Goal: Task Accomplishment & Management: Complete application form

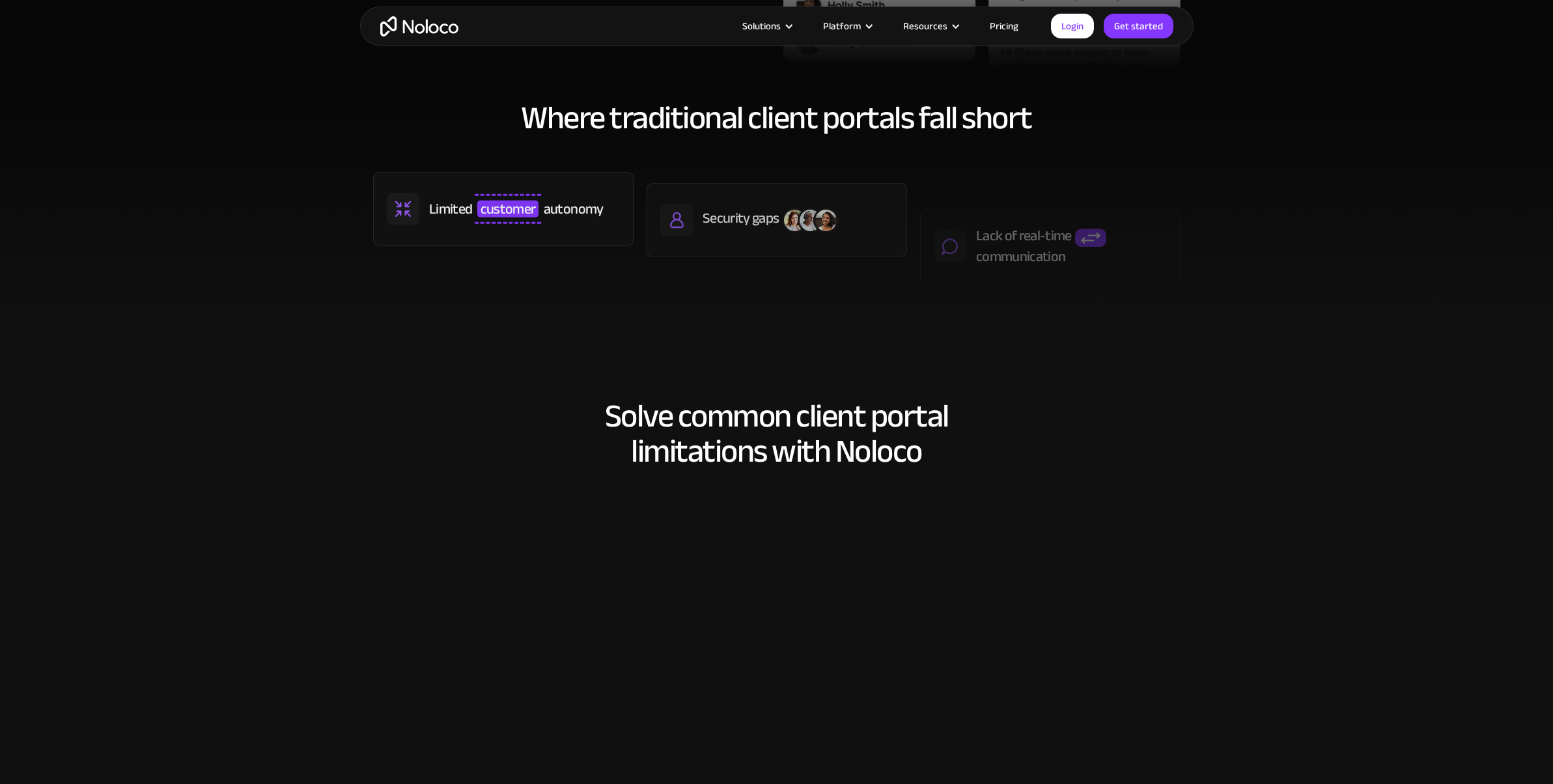
scroll to position [652, 0]
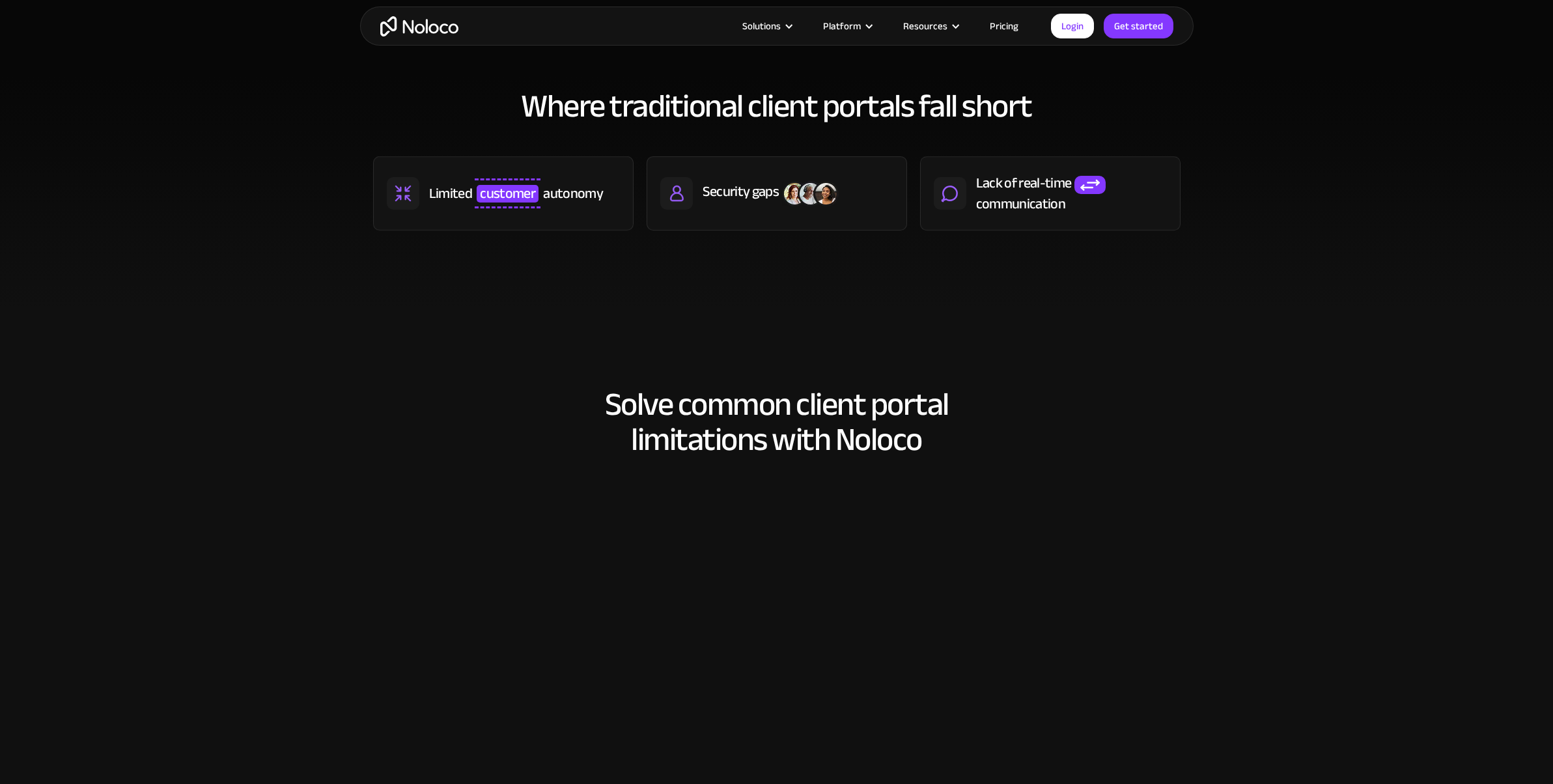
click at [997, 21] on link "Pricing" at bounding box center [1005, 26] width 61 height 17
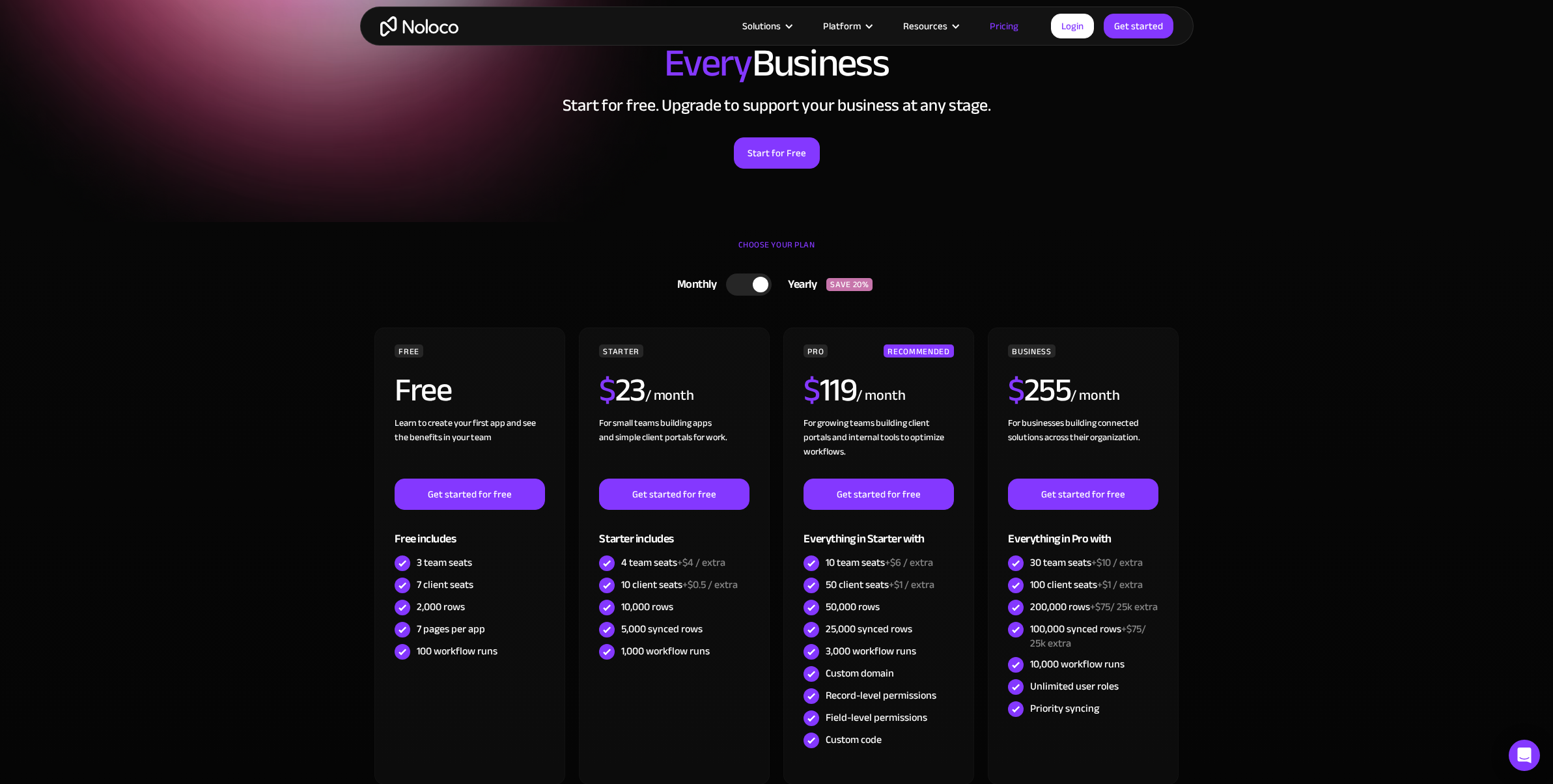
scroll to position [108, 0]
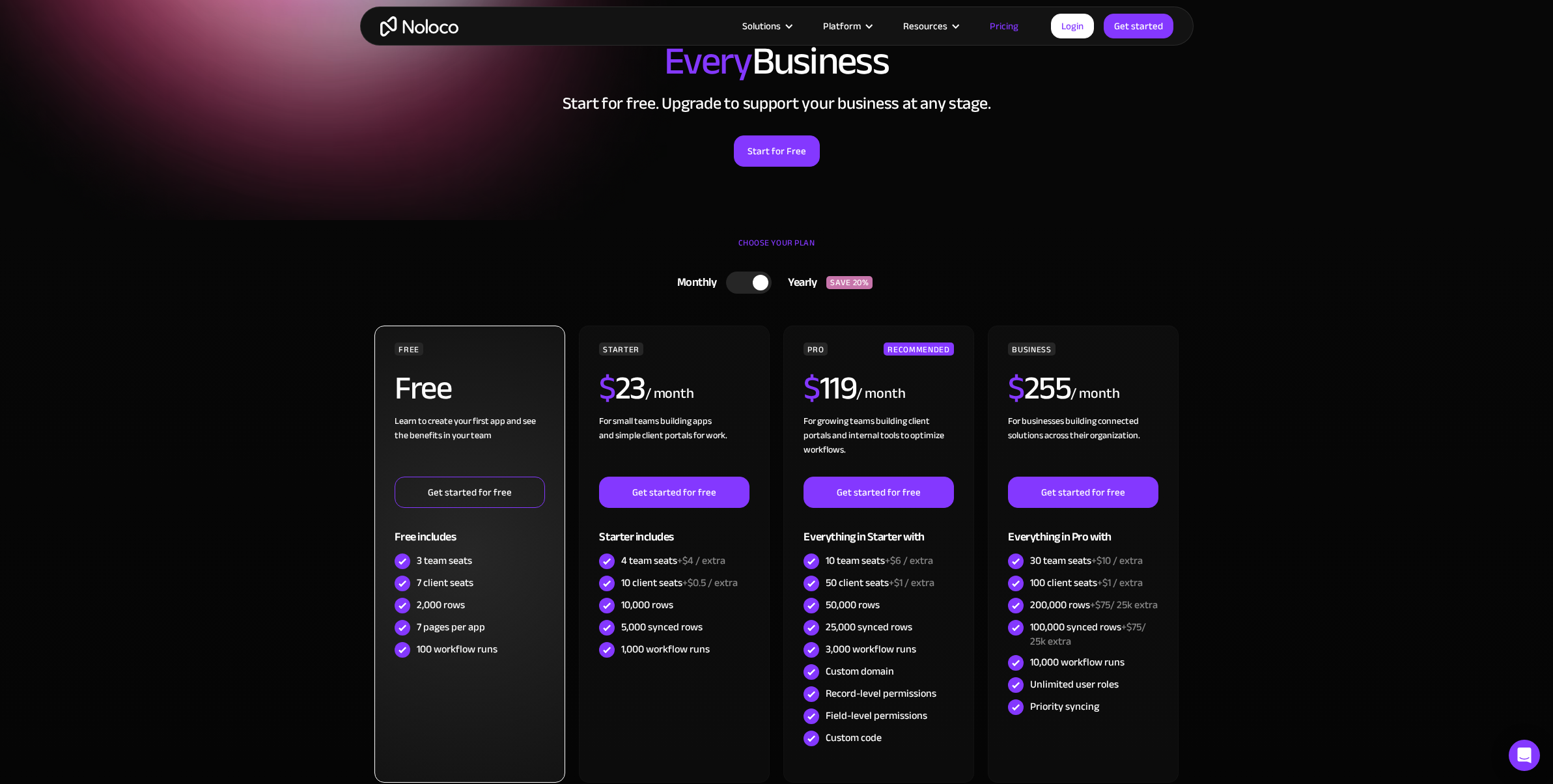
click at [513, 483] on link "Get started for free" at bounding box center [469, 492] width 149 height 31
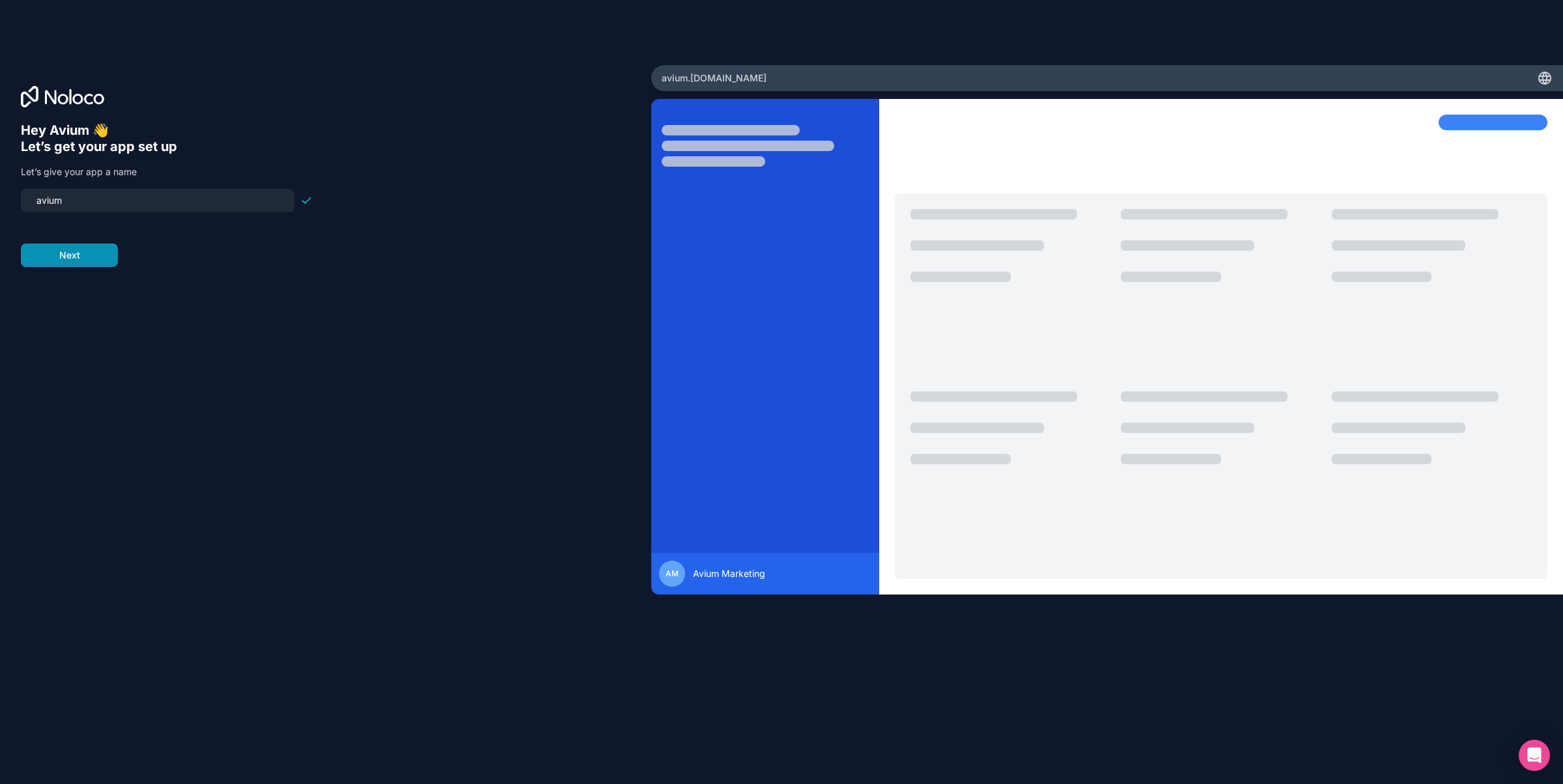
click at [75, 248] on button "Next" at bounding box center [69, 255] width 97 height 23
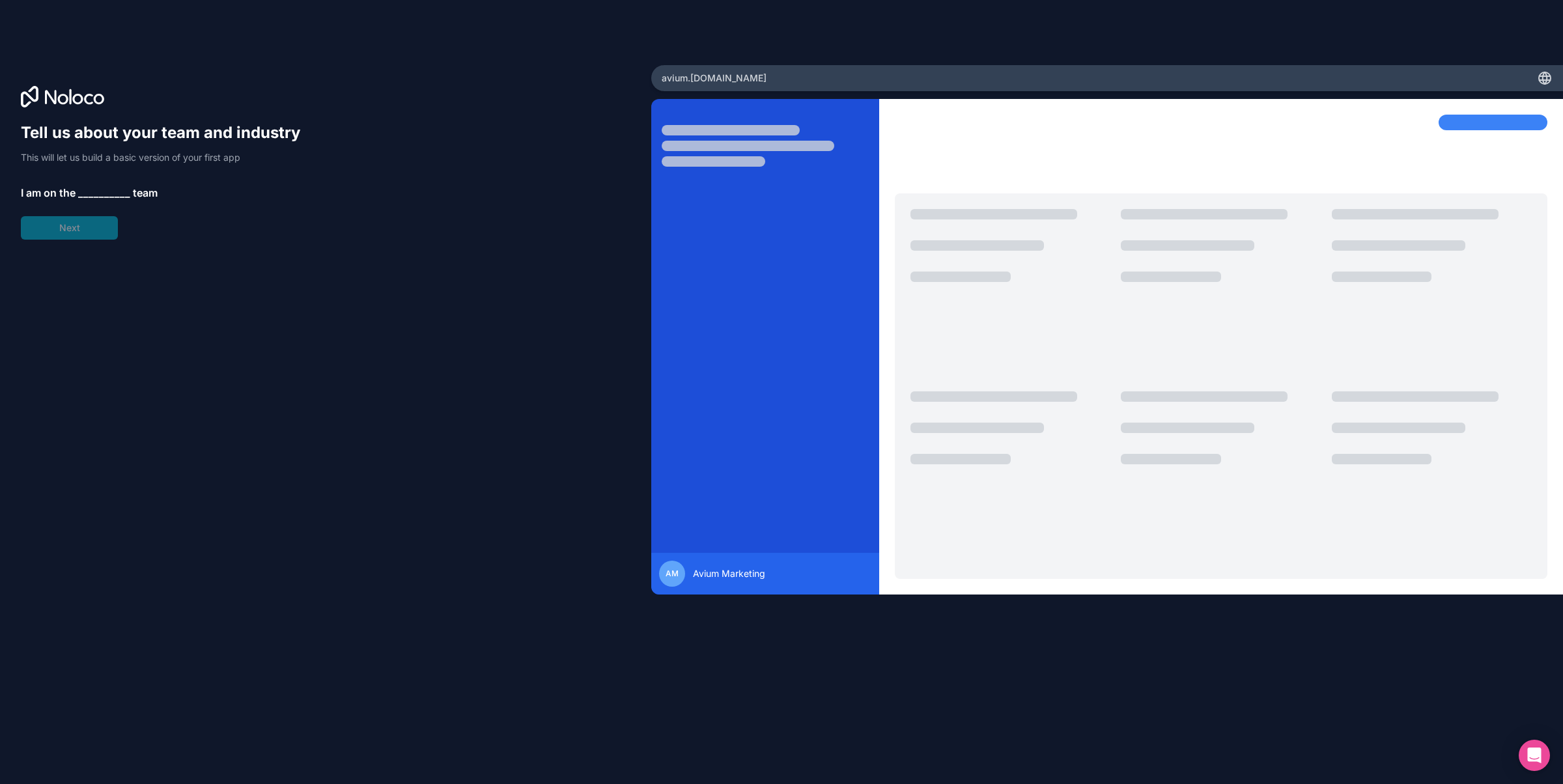
click at [96, 181] on div "Tell us about your team and industry This will let us build a basic version of …" at bounding box center [166, 181] width 292 height 117
click at [96, 195] on span "__________" at bounding box center [104, 192] width 53 height 15
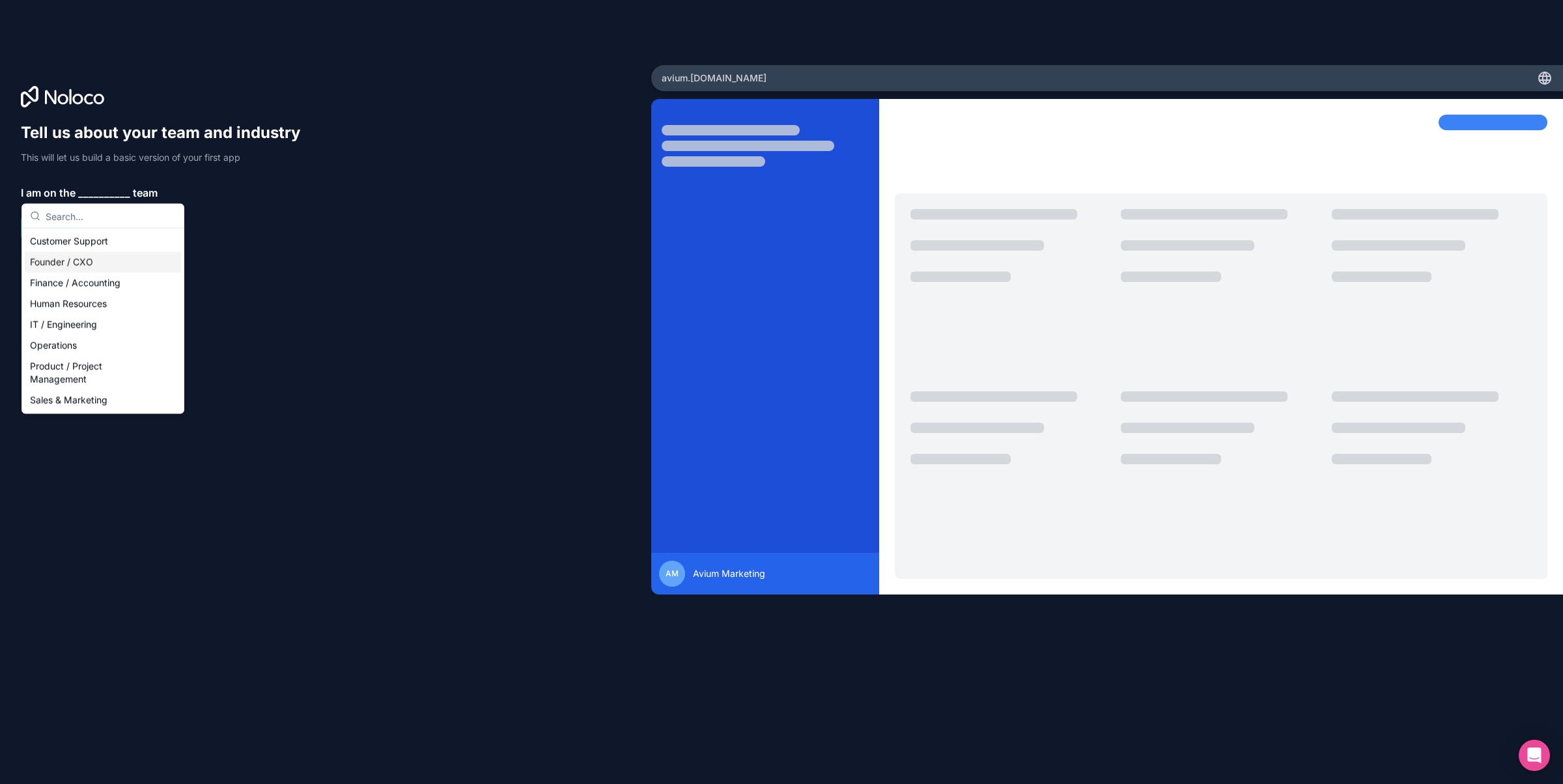
click at [103, 261] on div "Founder / CXO" at bounding box center [103, 262] width 157 height 21
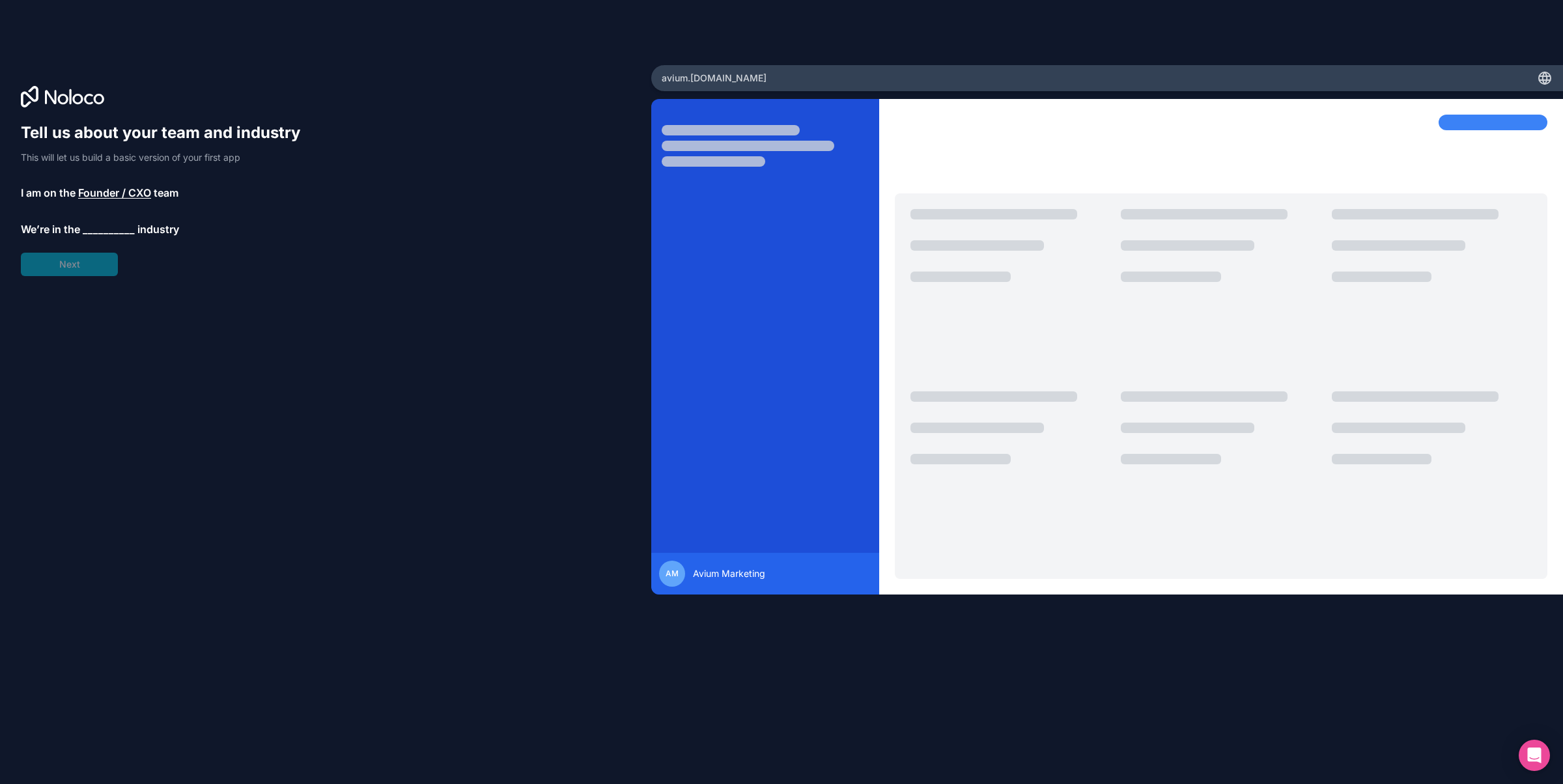
click at [103, 228] on span "__________" at bounding box center [108, 228] width 53 height 15
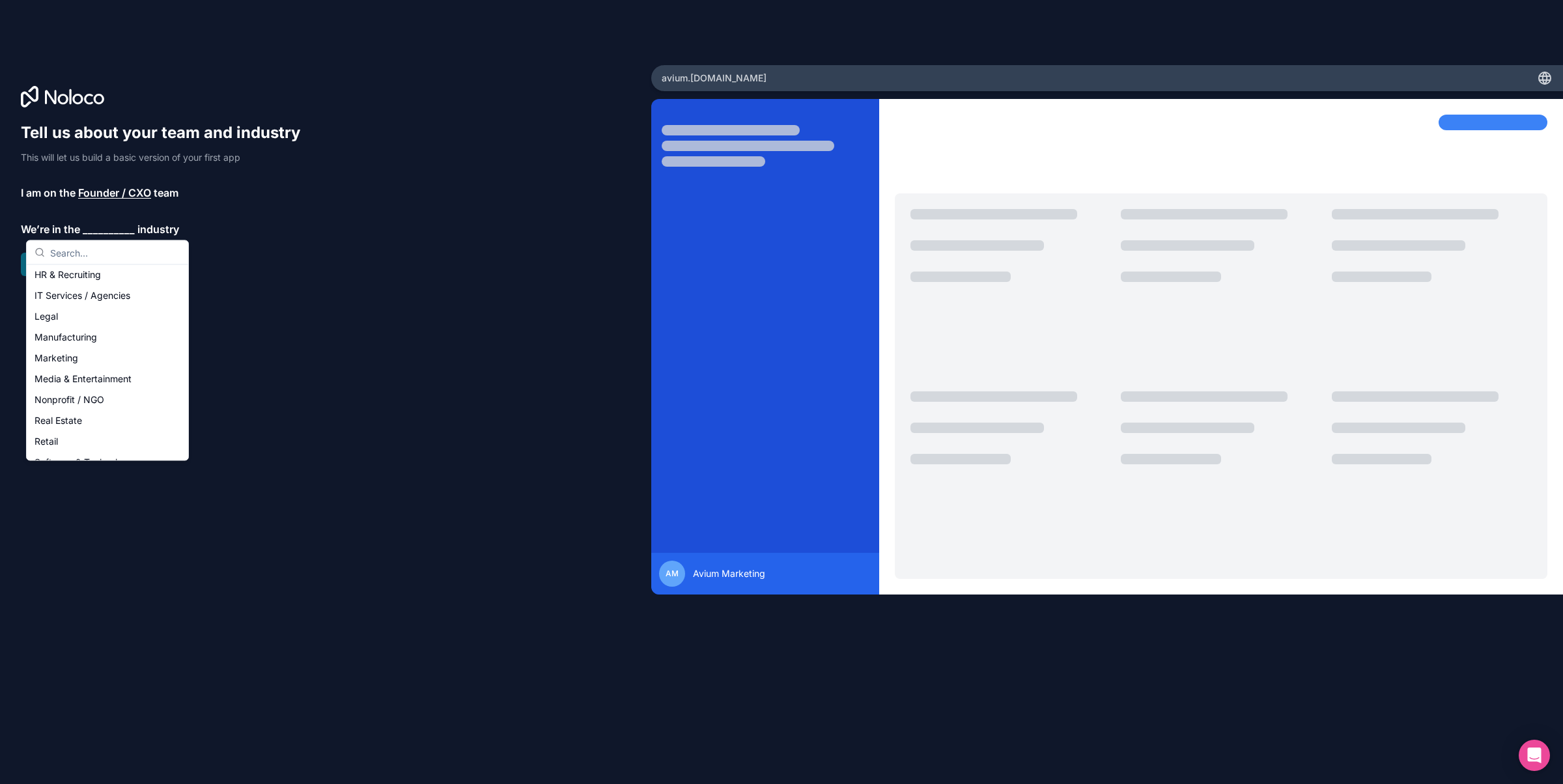
scroll to position [140, 0]
click at [101, 338] on div "Marketing" at bounding box center [107, 346] width 157 height 21
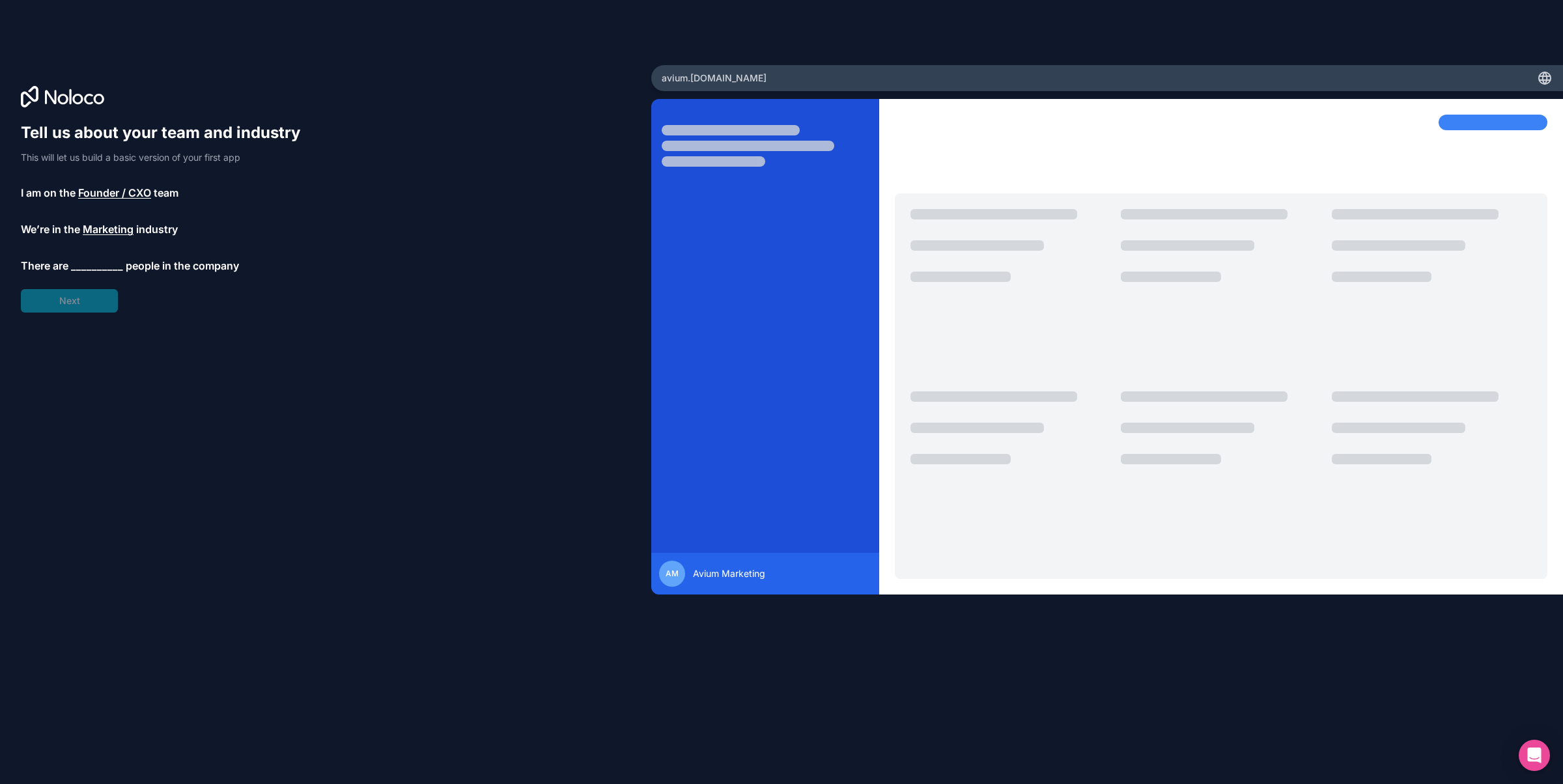
click at [97, 249] on div "Tell us about your team and industry This will let us build a basic version of …" at bounding box center [166, 217] width 292 height 190
click at [97, 270] on span "__________" at bounding box center [97, 265] width 53 height 15
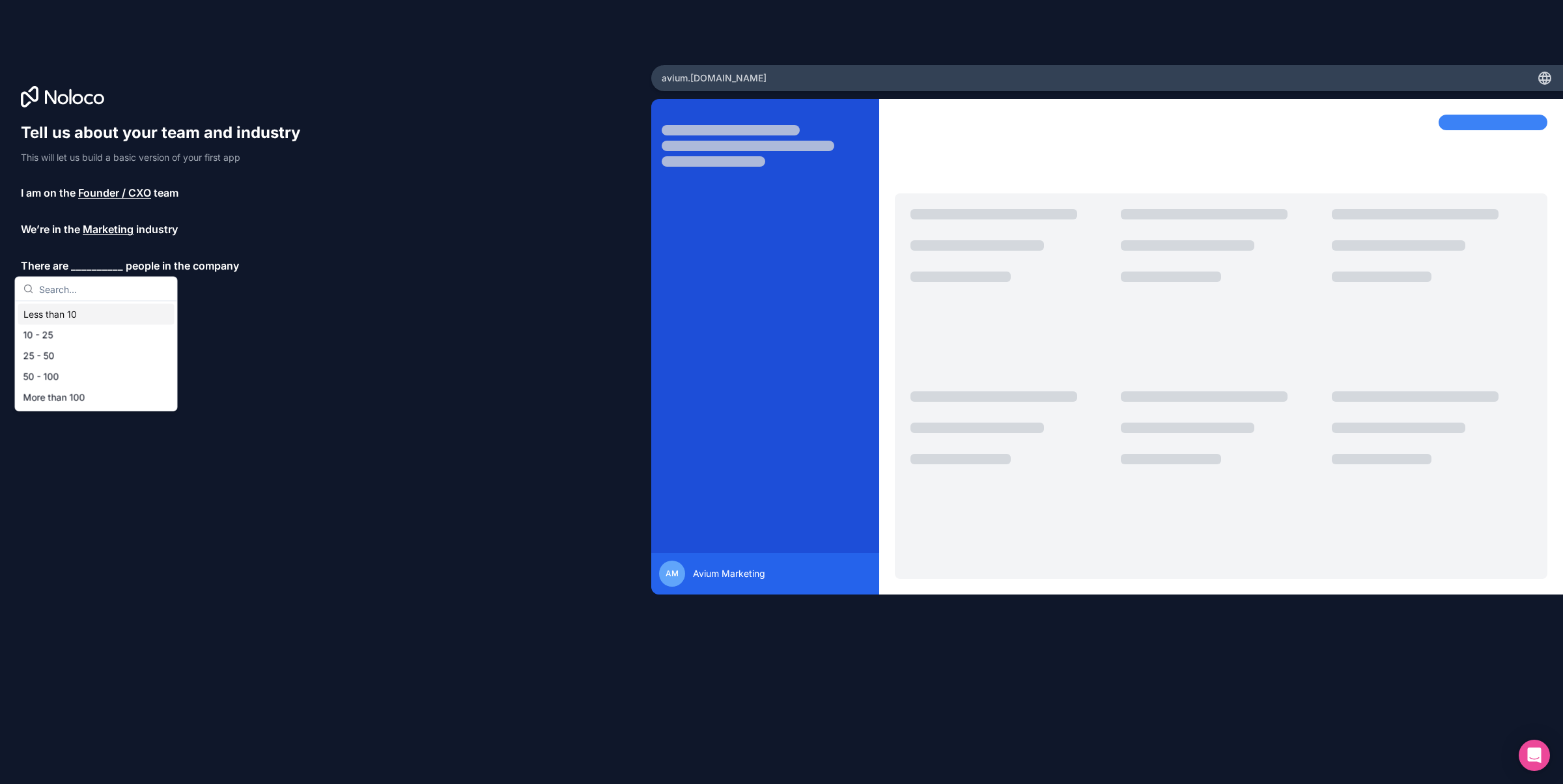
click at [102, 314] on div "Less than 10" at bounding box center [97, 315] width 157 height 21
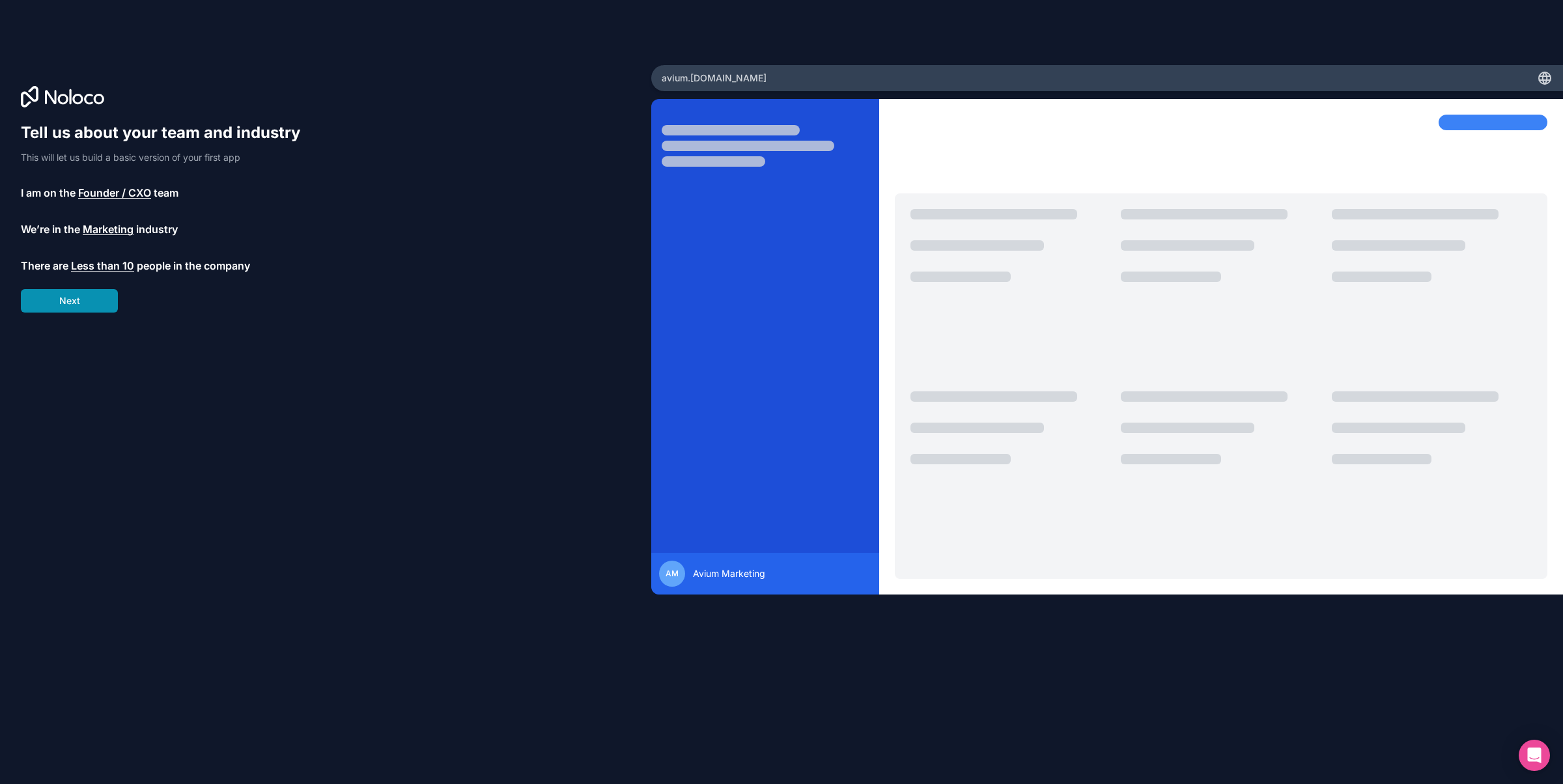
click at [102, 308] on button "Next" at bounding box center [69, 300] width 97 height 23
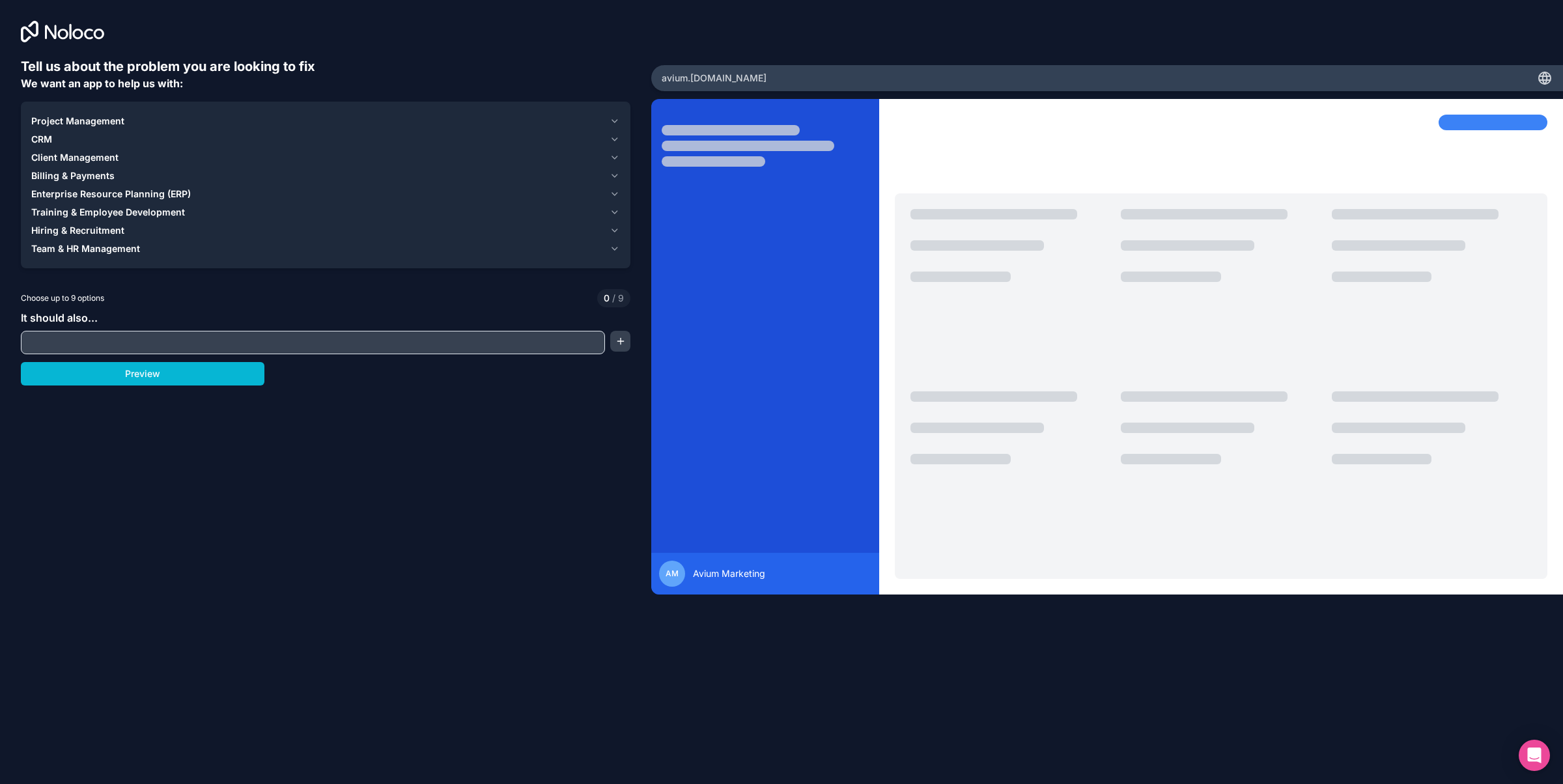
click at [369, 345] on input "text" at bounding box center [313, 342] width 578 height 19
click at [620, 251] on icon "button" at bounding box center [615, 249] width 11 height 10
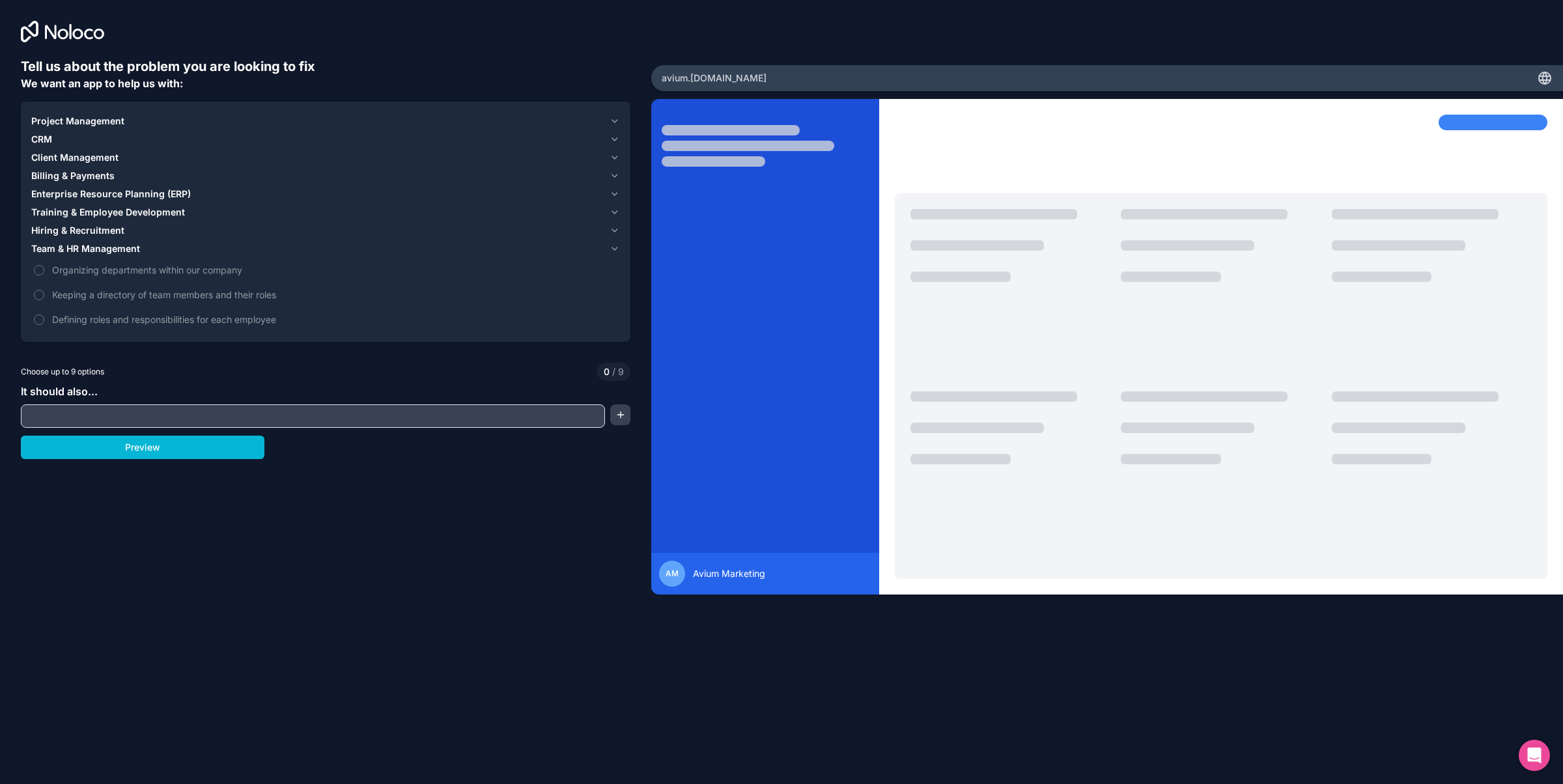
click at [607, 117] on button "Project Management" at bounding box center [326, 121] width 589 height 19
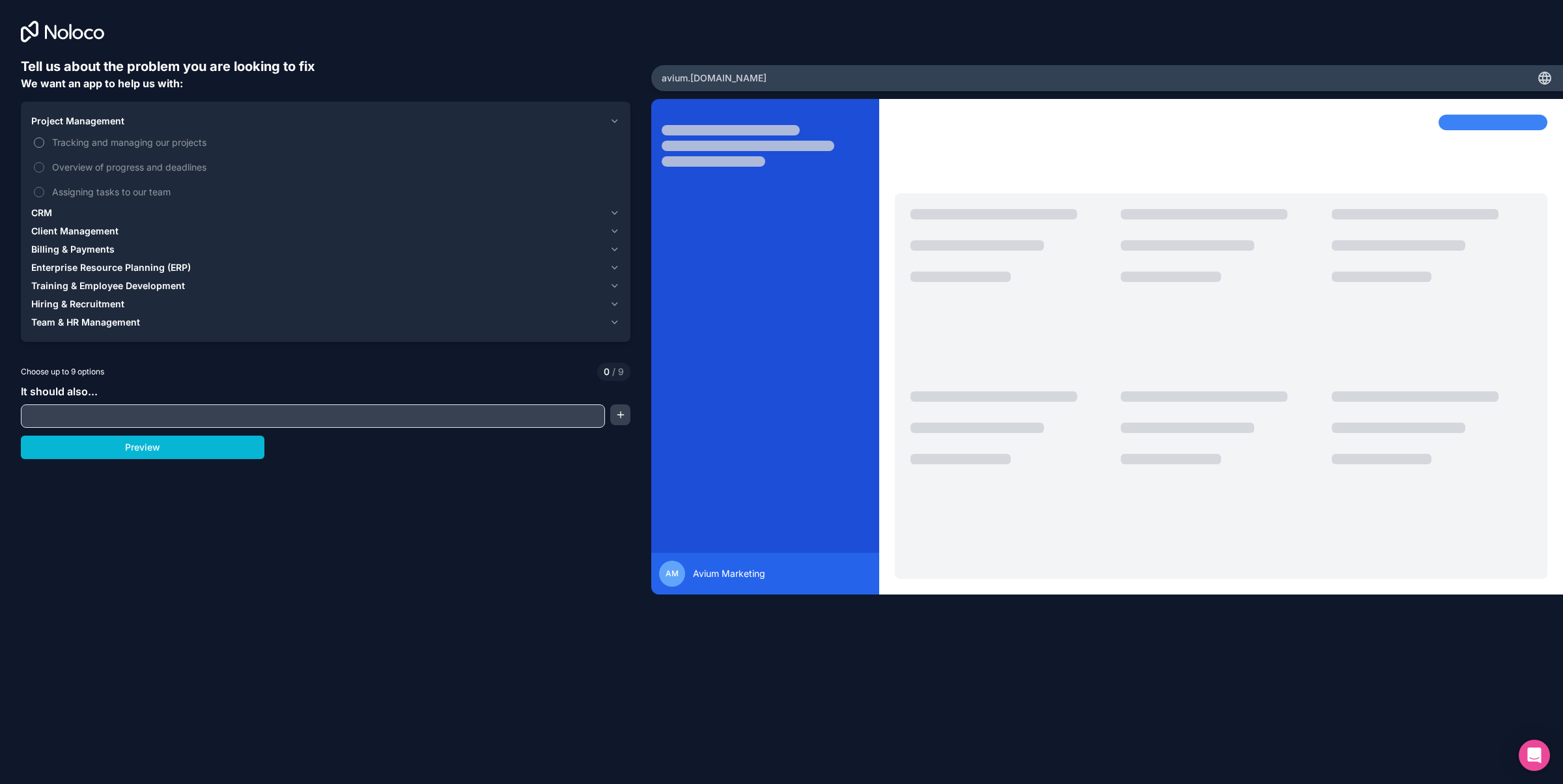
click at [166, 148] on span "Tracking and managing our projects" at bounding box center [335, 142] width 565 height 14
click at [44, 148] on button "Tracking and managing our projects" at bounding box center [39, 142] width 11 height 10
click at [138, 212] on div "CRM" at bounding box center [318, 213] width 574 height 13
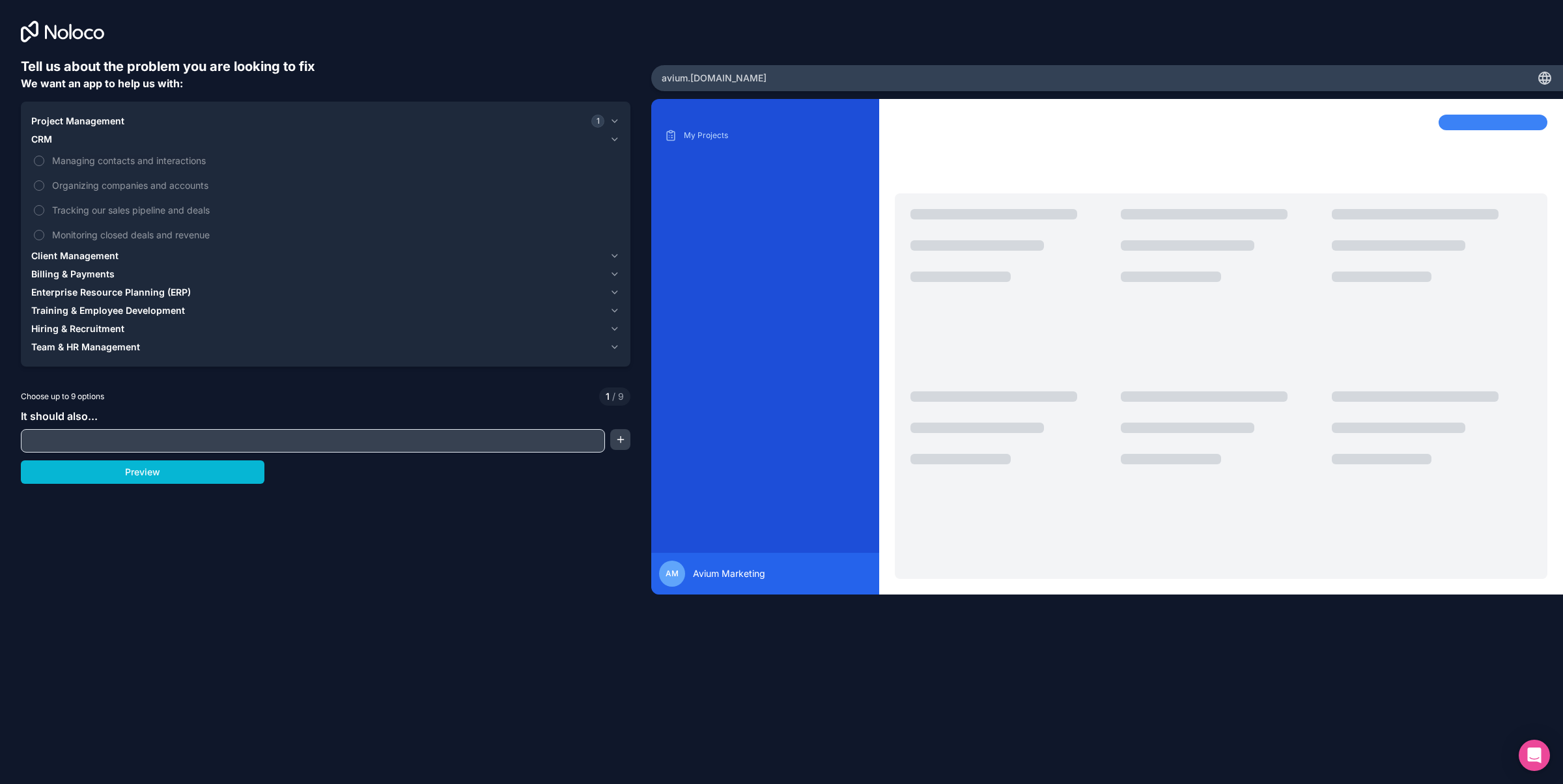
click at [154, 252] on div "Client Management" at bounding box center [318, 256] width 574 height 13
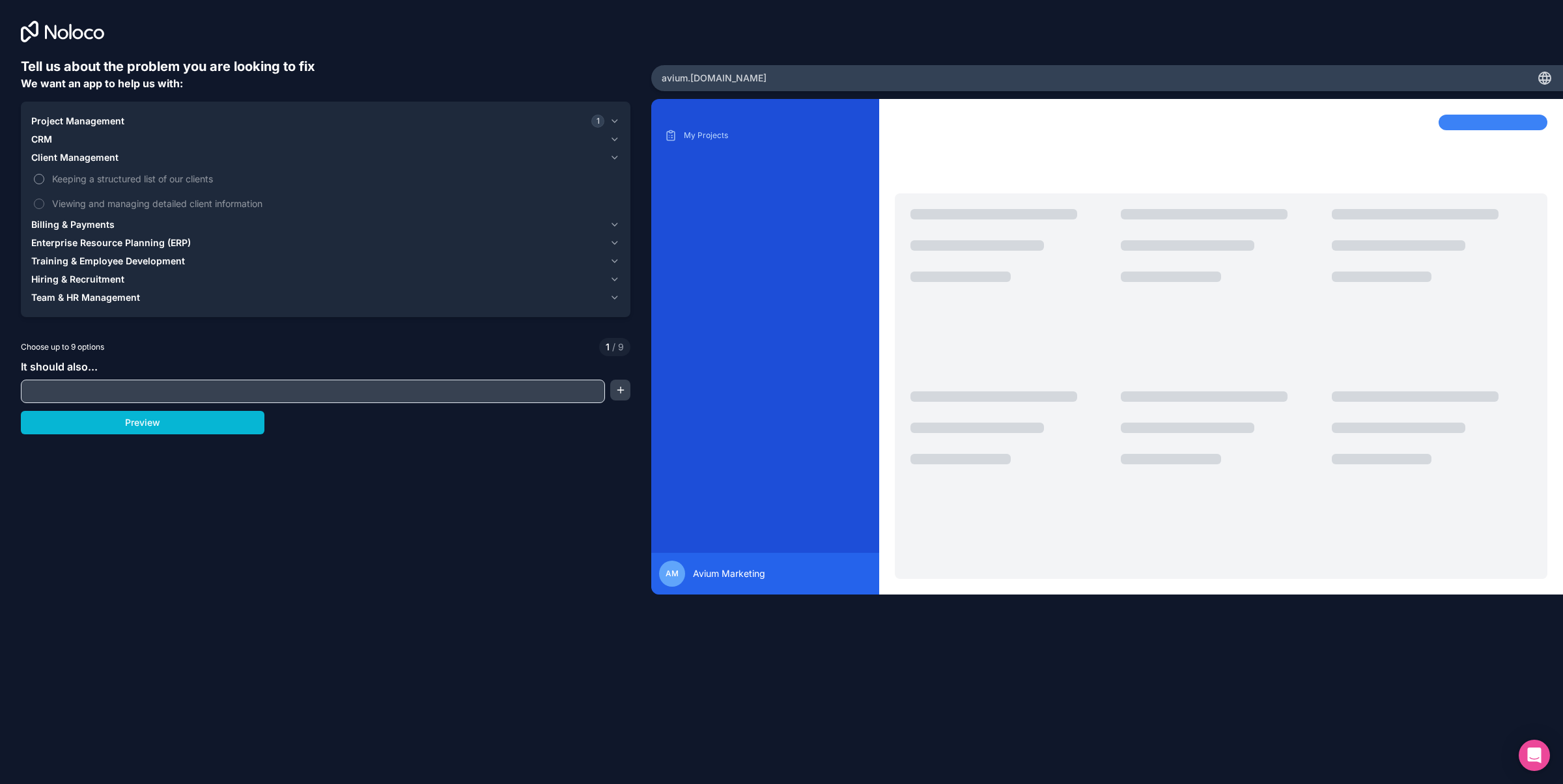
click at [160, 178] on span "Keeping a structured list of our clients" at bounding box center [335, 178] width 565 height 14
click at [44, 178] on button "Keeping a structured list of our clients" at bounding box center [39, 178] width 11 height 10
click at [160, 199] on span "Viewing and managing detailed client information" at bounding box center [335, 203] width 565 height 14
click at [44, 199] on button "Viewing and managing detailed client information" at bounding box center [39, 203] width 11 height 10
click at [150, 227] on div "Billing & Payments" at bounding box center [318, 224] width 574 height 13
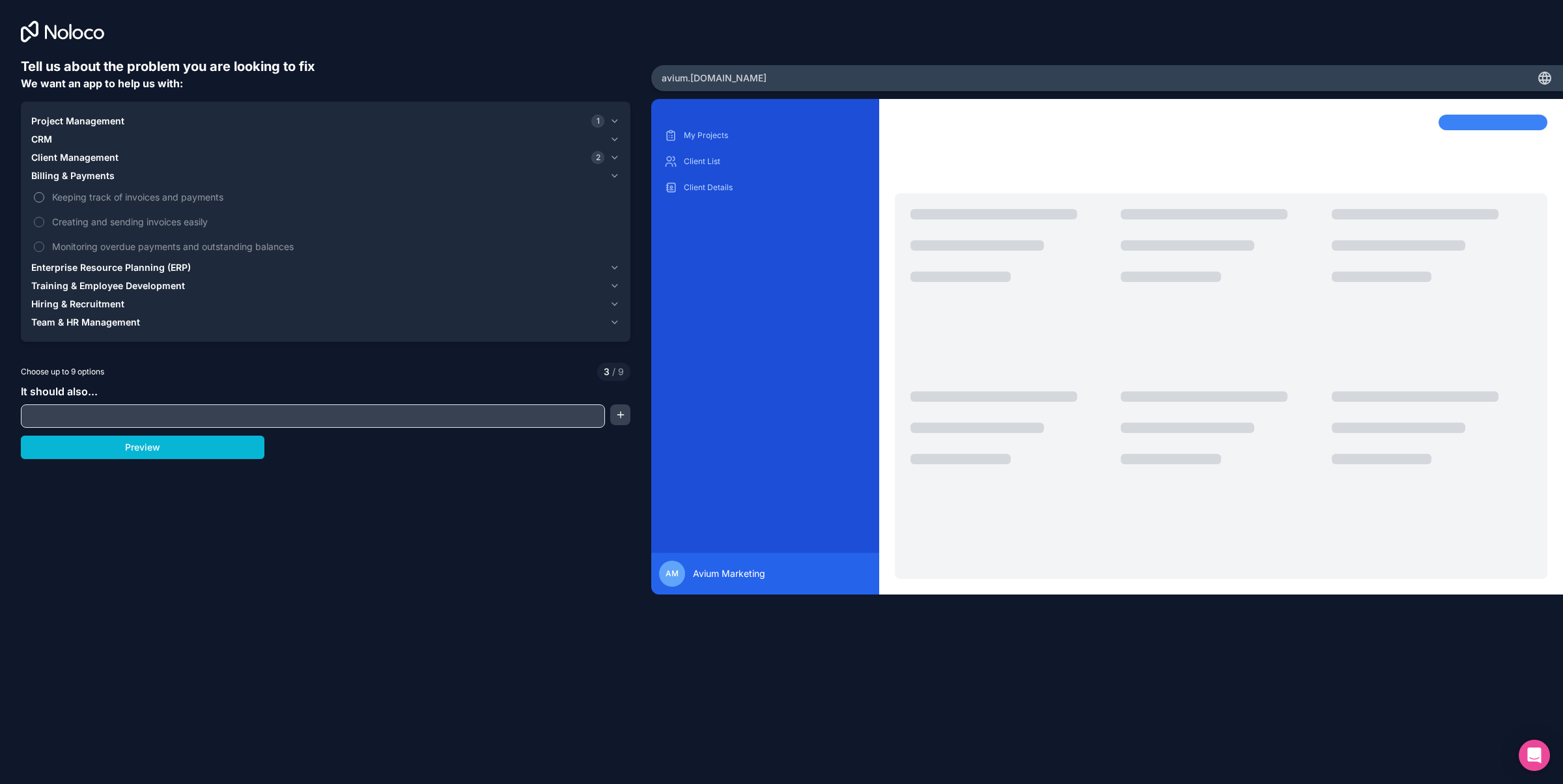
click at [167, 200] on span "Keeping track of invoices and payments" at bounding box center [335, 196] width 565 height 14
click at [44, 200] on button "Keeping track of invoices and payments" at bounding box center [39, 197] width 11 height 10
click at [166, 224] on span "Creating and sending invoices easily" at bounding box center [335, 221] width 565 height 14
click at [44, 224] on button "Creating and sending invoices easily" at bounding box center [39, 222] width 11 height 10
click at [163, 267] on span "Enterprise Resource Planning (ERP)" at bounding box center [111, 267] width 160 height 13
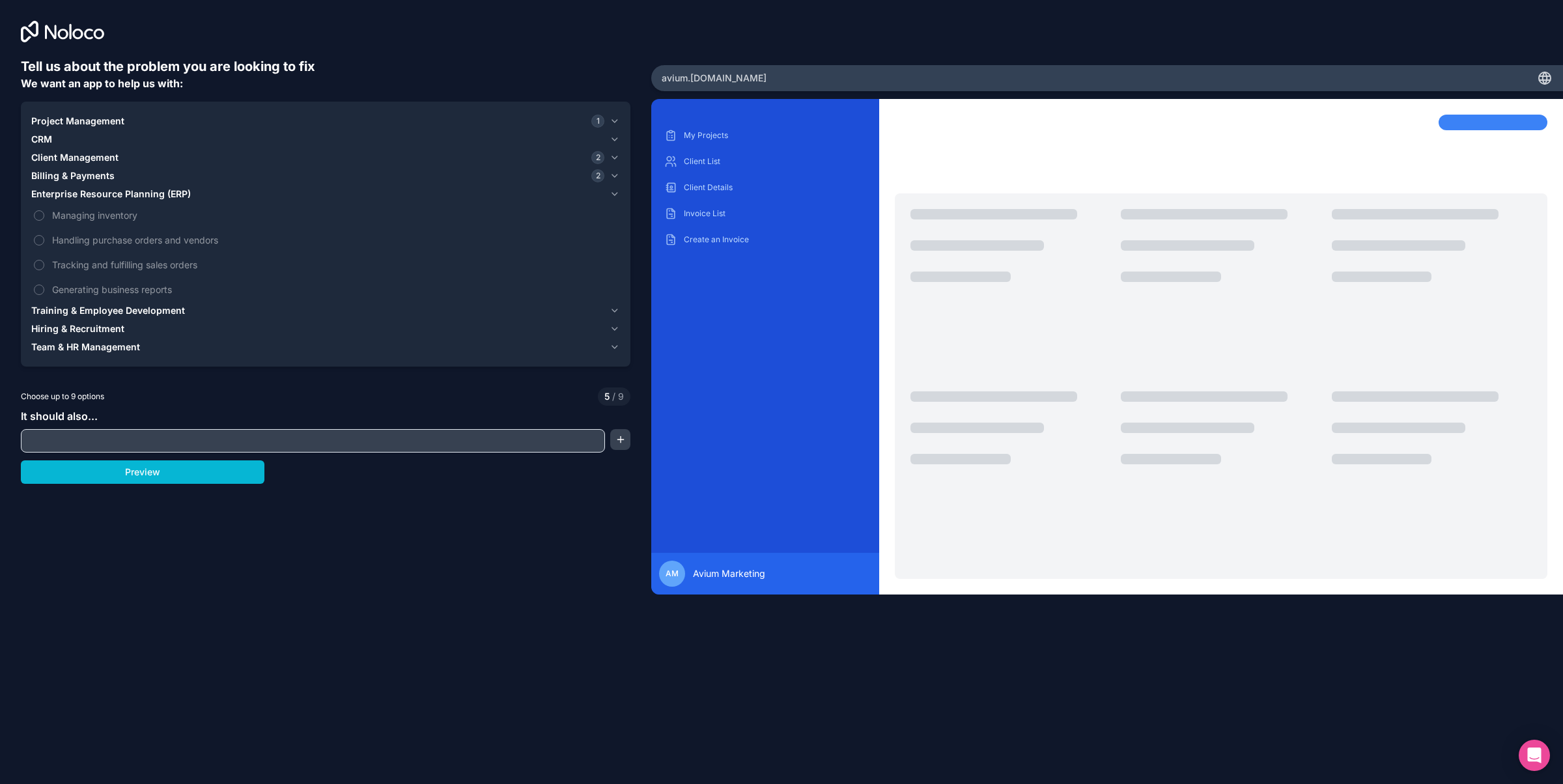
click at [160, 308] on span "Training & Employee Development" at bounding box center [108, 311] width 153 height 13
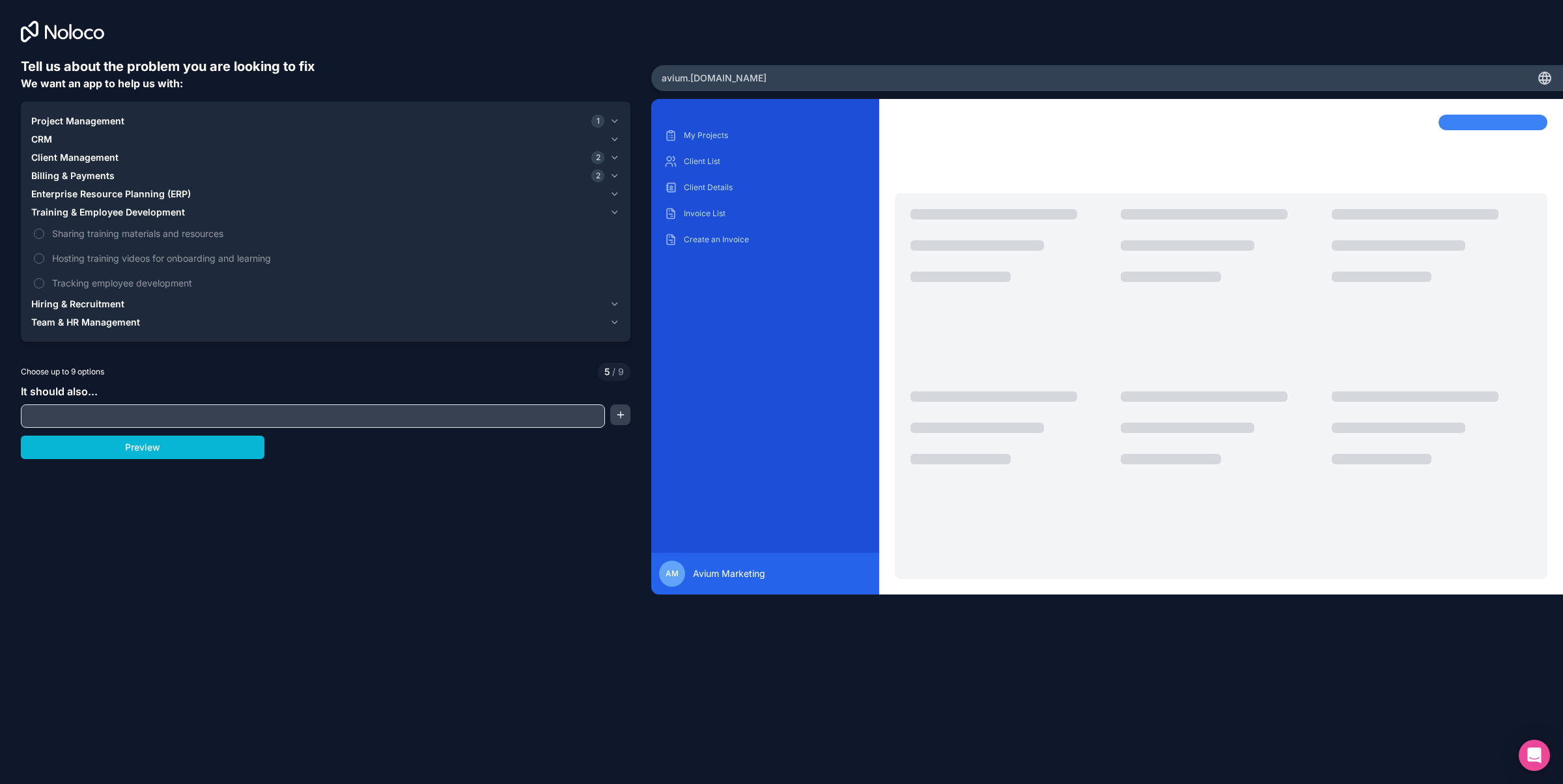
click at [144, 298] on div "Hiring & Recruitment" at bounding box center [318, 304] width 574 height 13
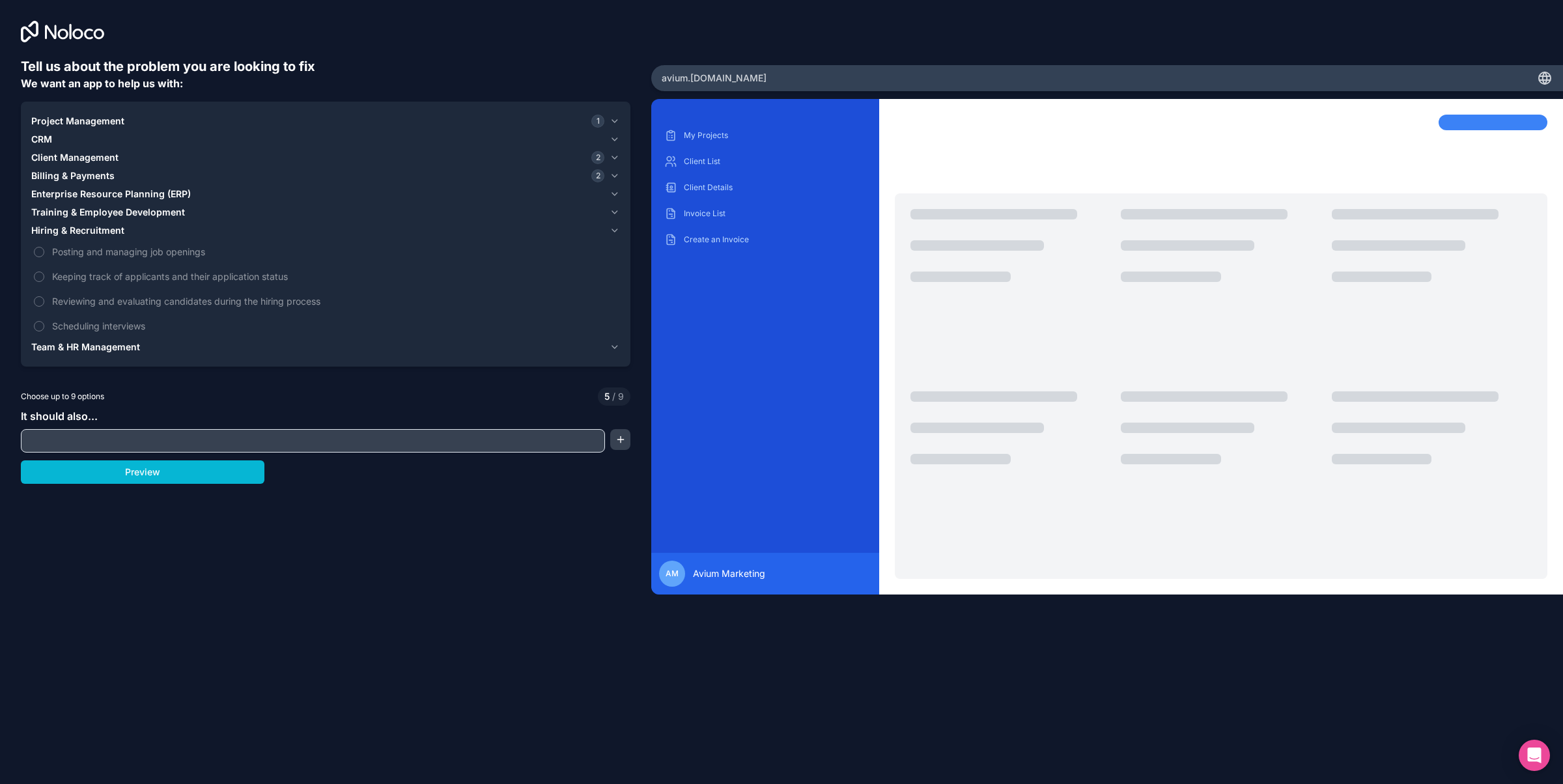
click at [129, 436] on input "text" at bounding box center [313, 441] width 578 height 19
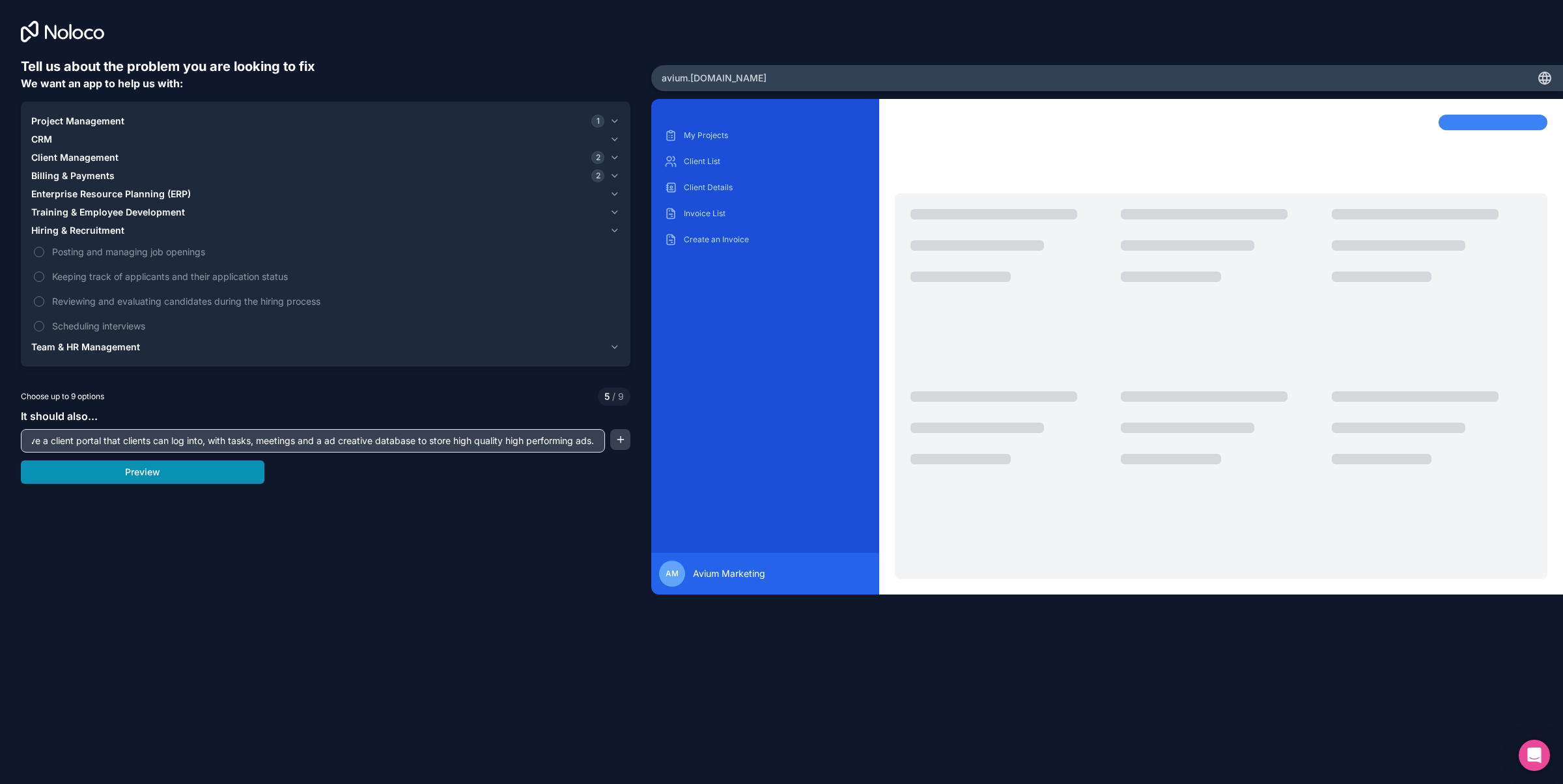
type input "Have a client portal that clients can log into, with tasks, meetings and a ad c…"
click at [147, 479] on button "Preview" at bounding box center [143, 472] width 244 height 23
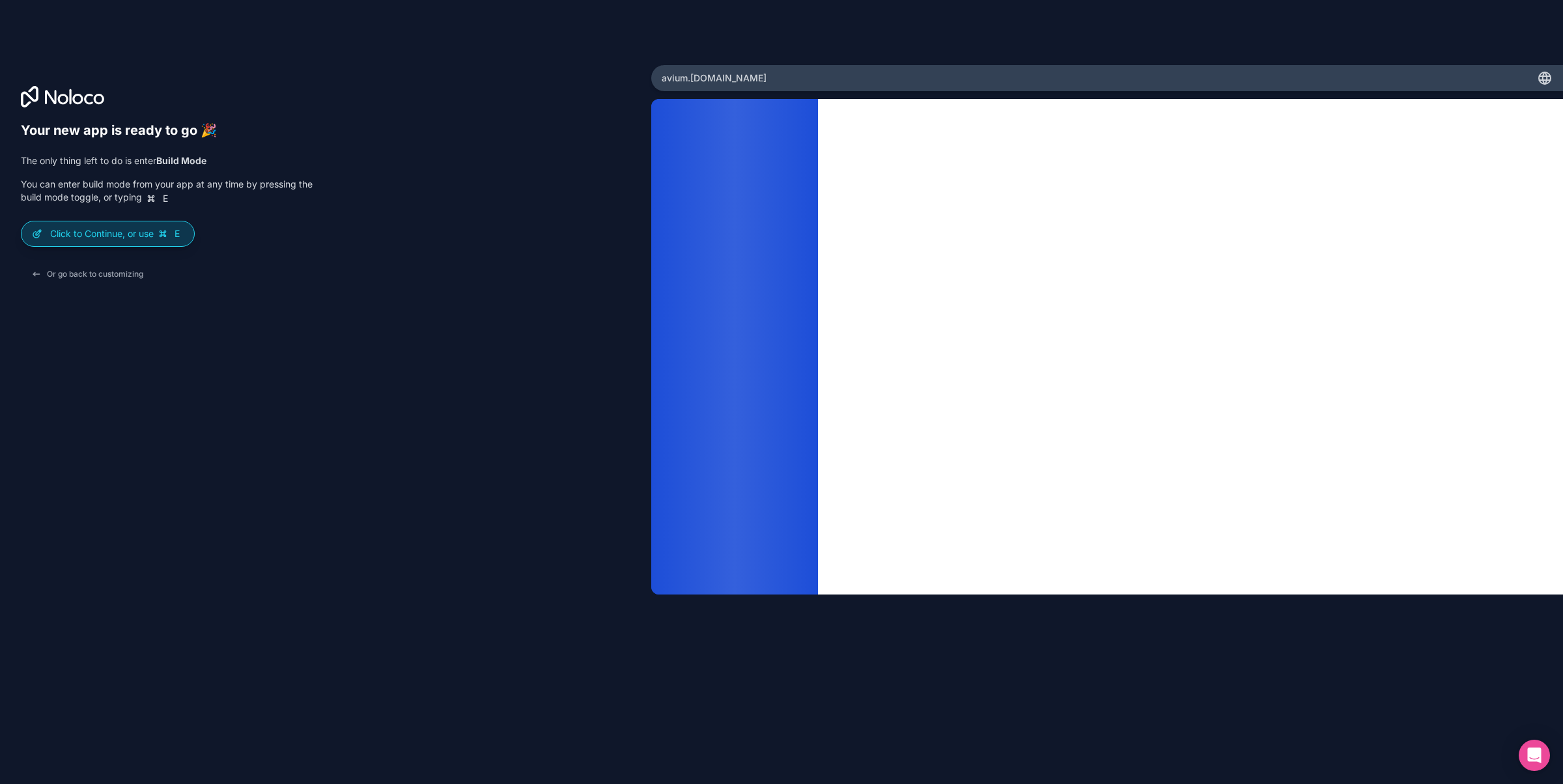
click at [139, 241] on div "Click to Continue, or use E" at bounding box center [108, 233] width 173 height 25
